Goal: Check status

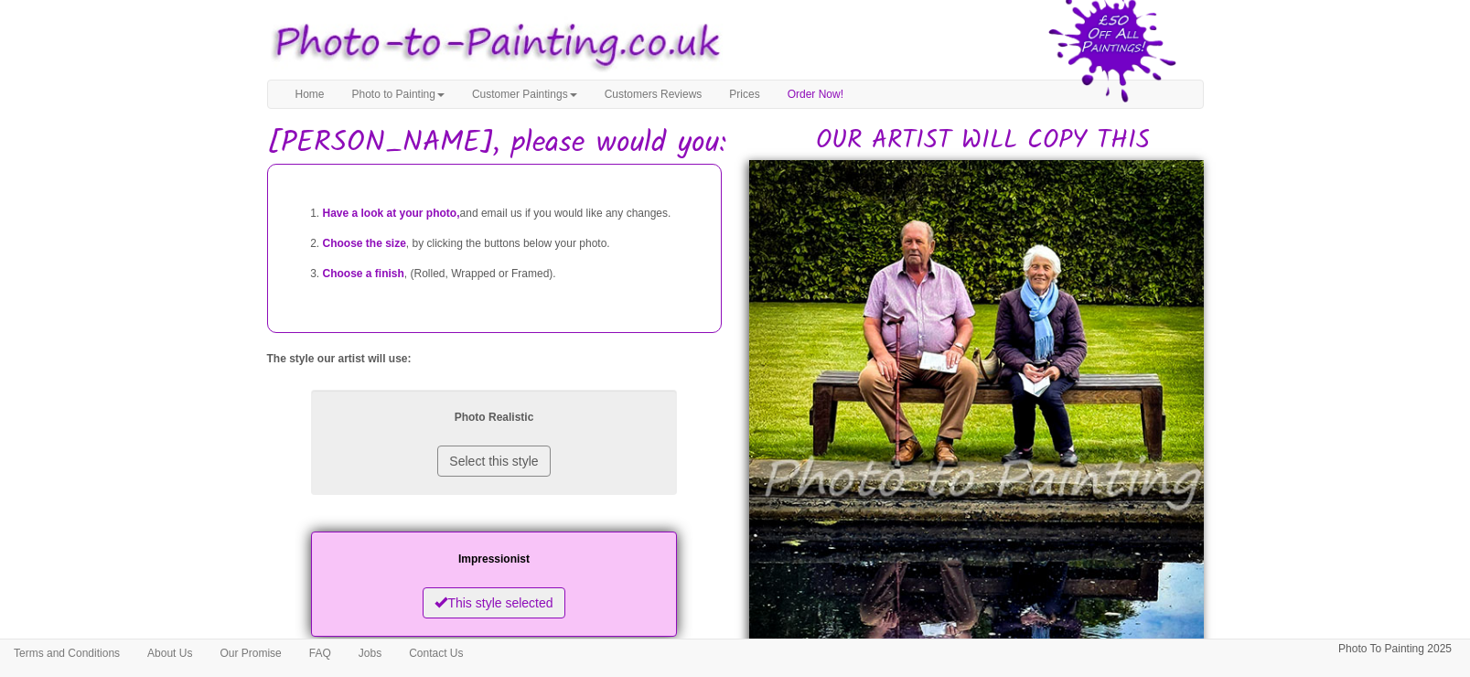
scroll to position [114, 0]
